Goal: Obtain resource: Download file/media

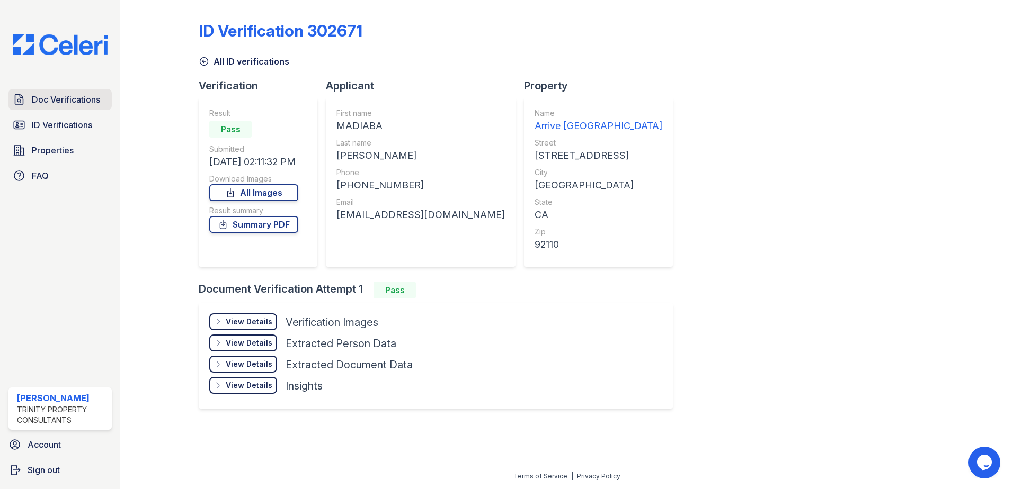
drag, startPoint x: 78, startPoint y: 98, endPoint x: 70, endPoint y: 107, distance: 11.7
click at [78, 97] on span "Doc Verifications" at bounding box center [66, 99] width 68 height 13
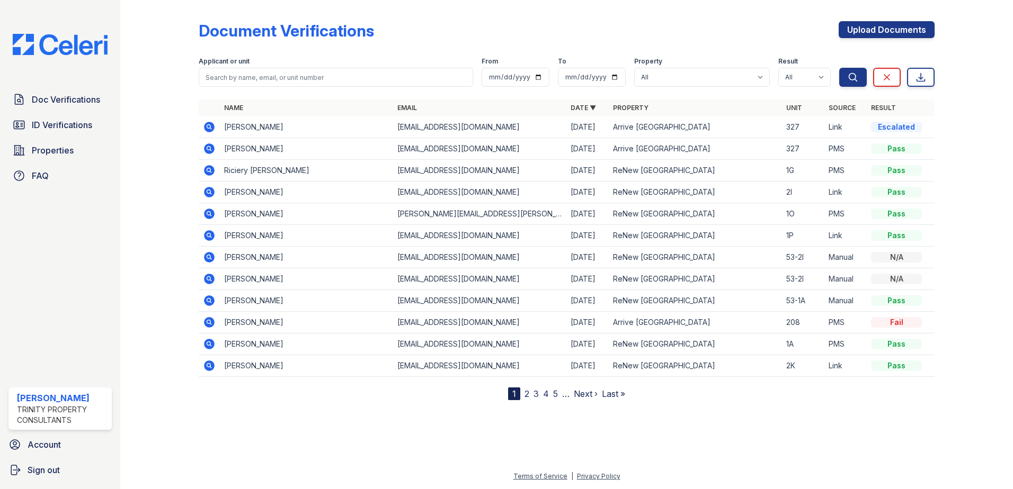
click at [210, 148] on icon at bounding box center [208, 148] width 3 height 3
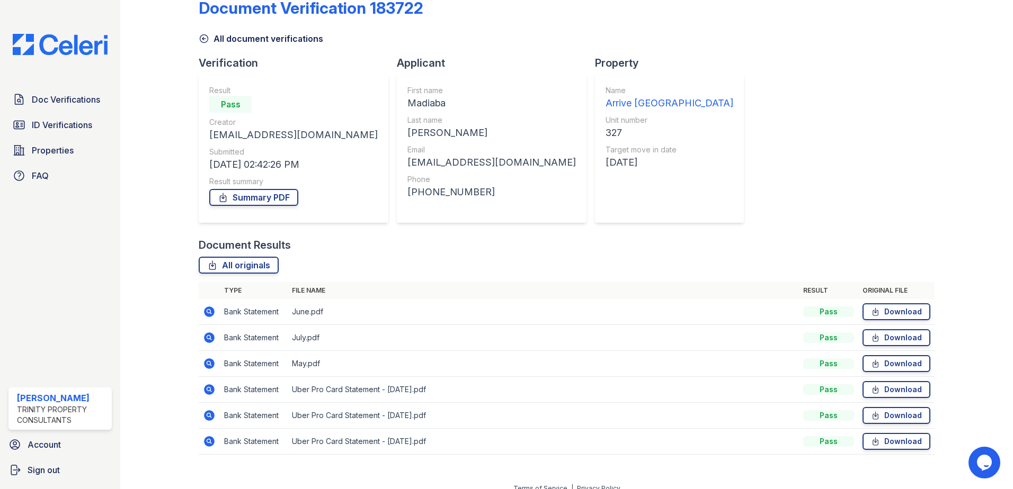
scroll to position [35, 0]
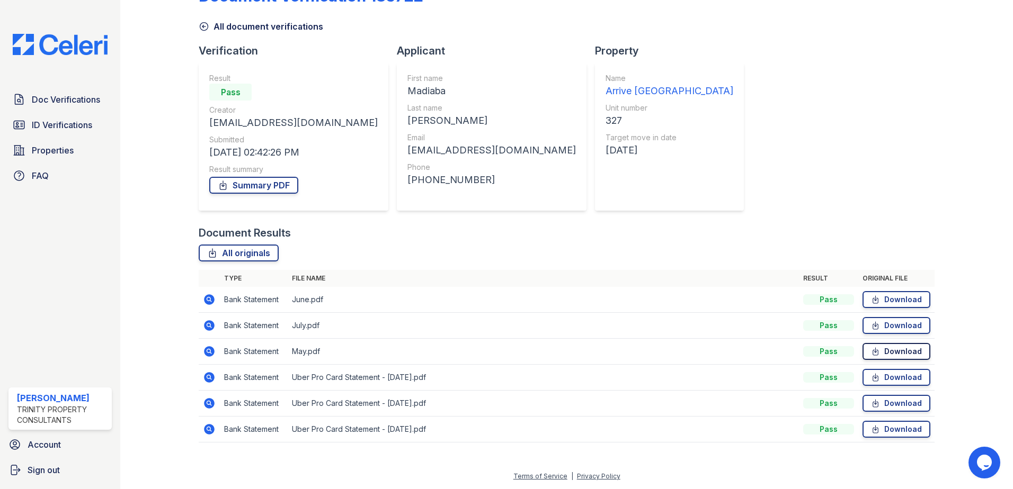
click at [886, 355] on link "Download" at bounding box center [896, 351] width 68 height 17
